Goal: Task Accomplishment & Management: Complete application form

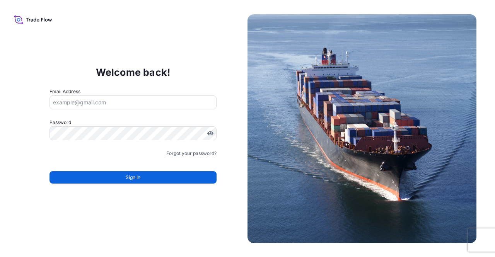
click at [121, 105] on input "Email Address" at bounding box center [134, 103] width 168 height 14
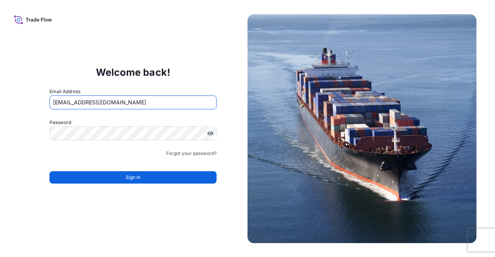
type input "[EMAIL_ADDRESS][DOMAIN_NAME]"
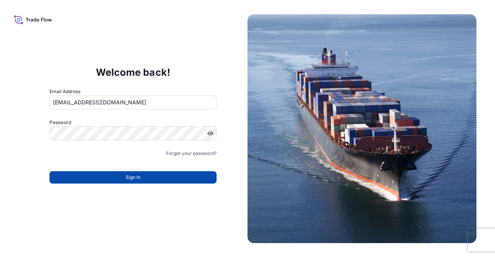
click at [138, 176] on span "Sign In" at bounding box center [133, 178] width 15 height 8
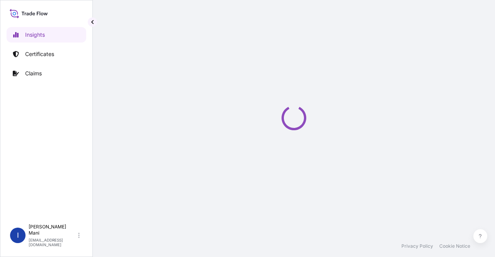
select select "2025"
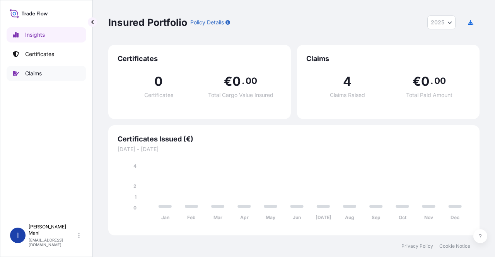
click at [38, 74] on p "Claims" at bounding box center [33, 74] width 17 height 8
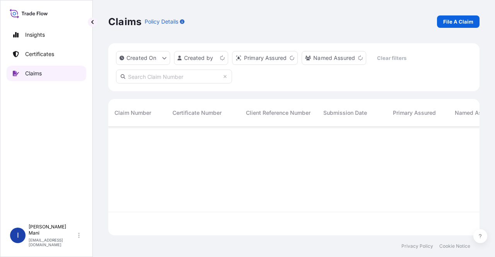
scroll to position [107, 365]
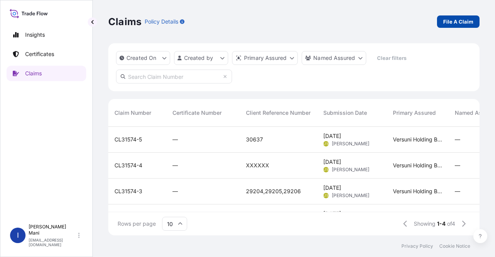
click at [450, 21] on p "File A Claim" at bounding box center [458, 22] width 30 height 8
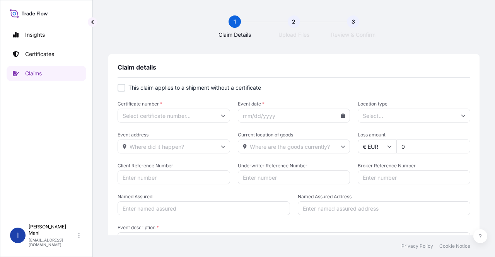
click at [125, 87] on div at bounding box center [122, 88] width 8 height 8
checkbox input "true"
click at [224, 113] on input "Primary Assured *" at bounding box center [174, 116] width 113 height 14
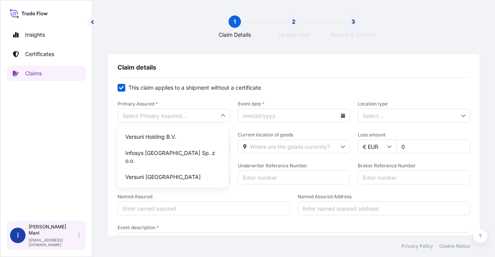
click at [79, 238] on icon at bounding box center [79, 235] width 2 height 5
